Goal: Transaction & Acquisition: Obtain resource

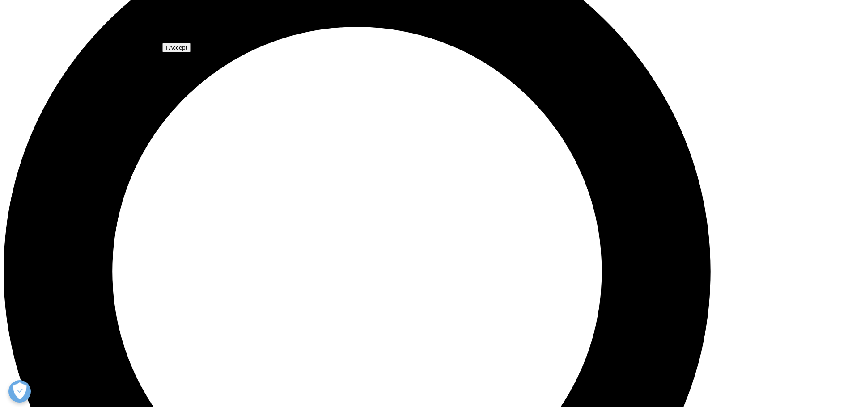
scroll to position [939, 0]
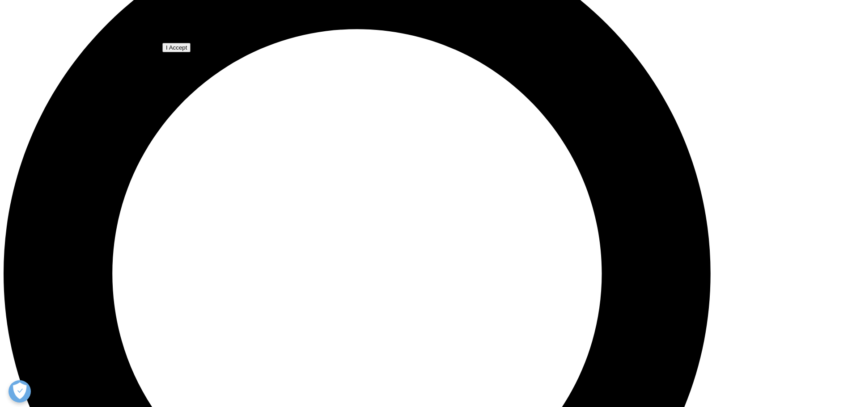
click at [191, 52] on input "I Accept" at bounding box center [176, 47] width 28 height 9
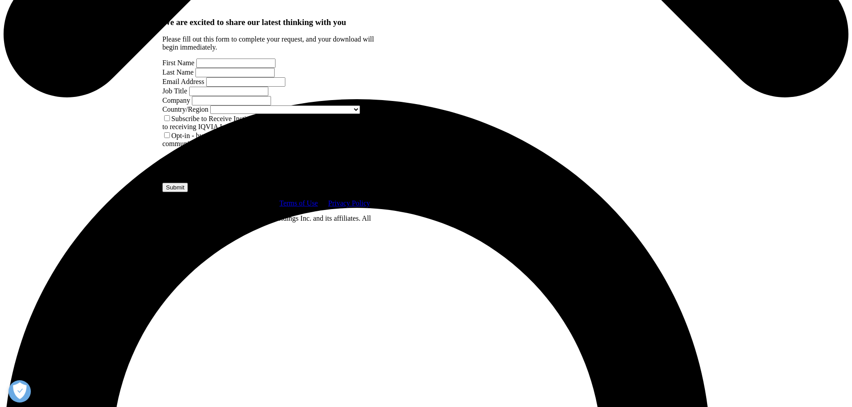
click at [220, 68] on input "First Name" at bounding box center [235, 63] width 79 height 9
type input "[PERSON_NAME]"
type input "Mauduit"
type input "[PERSON_NAME][EMAIL_ADDRESS][DOMAIN_NAME]"
type input "APM Health Europe"
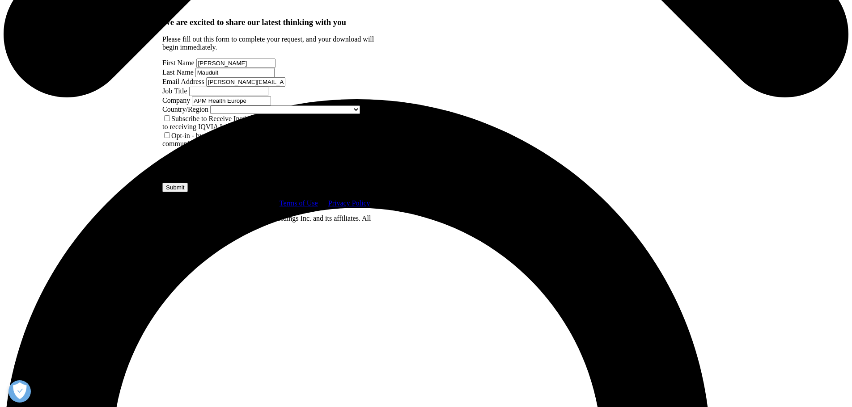
select select "[GEOGRAPHIC_DATA]"
click at [268, 96] on input "Job Title" at bounding box center [228, 91] width 79 height 9
type input "Chief Editor"
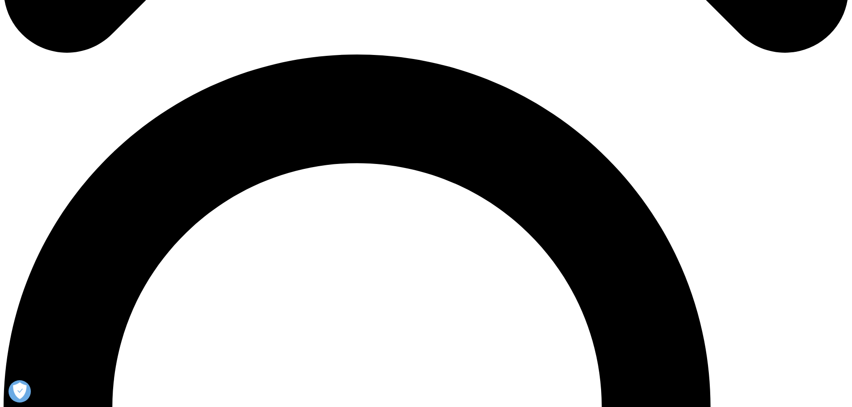
scroll to position [0, 1]
drag, startPoint x: 206, startPoint y: 191, endPoint x: 263, endPoint y: 195, distance: 57.3
type input "APM Market Access"
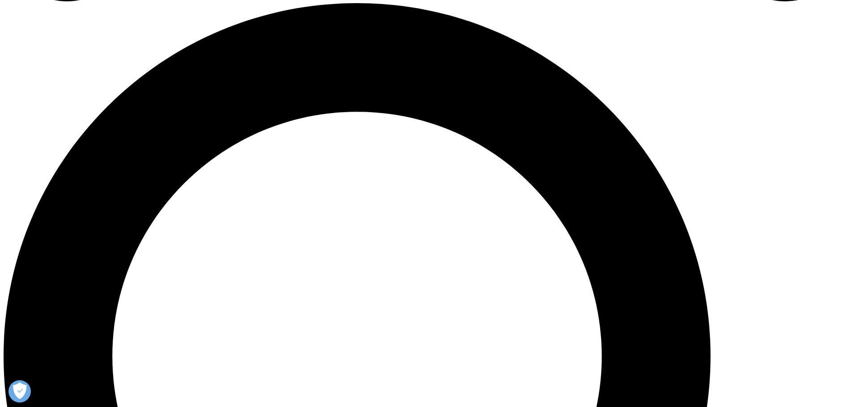
scroll to position [939, 0]
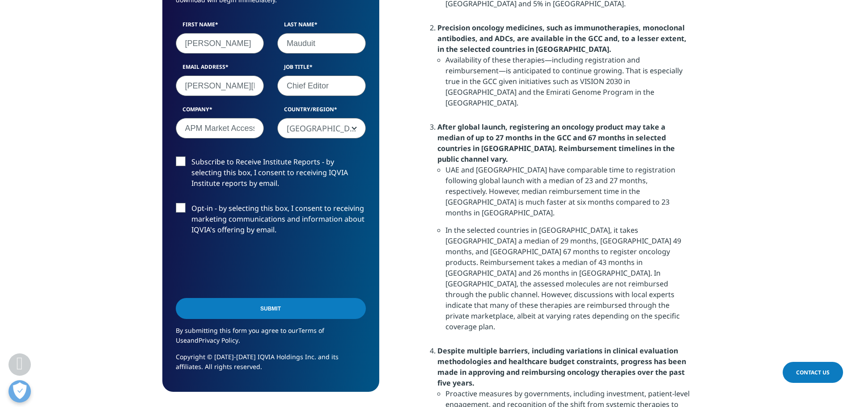
click at [264, 298] on input "Submit" at bounding box center [271, 308] width 190 height 21
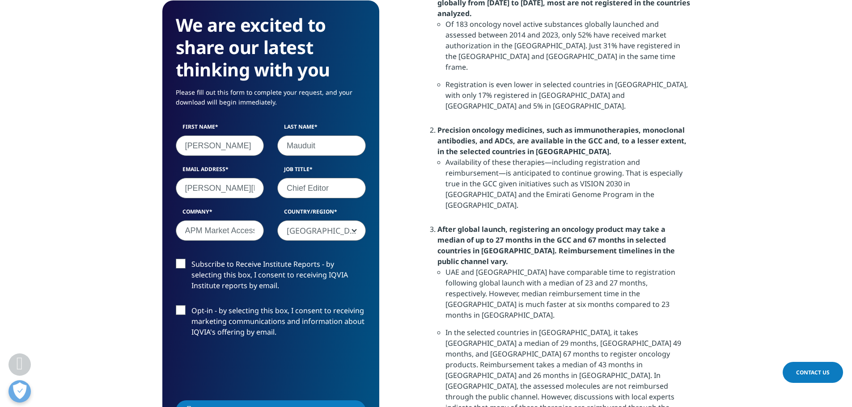
scroll to position [66, 217]
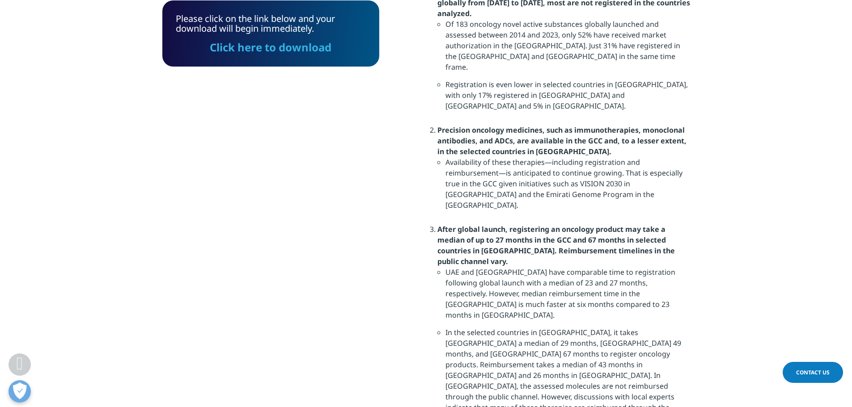
click at [286, 40] on link "Click here to download" at bounding box center [271, 47] width 122 height 15
